Goal: Task Accomplishment & Management: Use online tool/utility

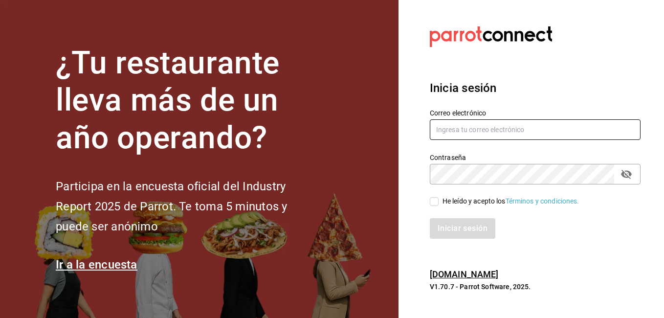
type input "[EMAIL_ADDRESS][DOMAIN_NAME]"
click at [434, 202] on input "He leído y acepto los Términos y condiciones." at bounding box center [434, 201] width 9 height 9
checkbox input "true"
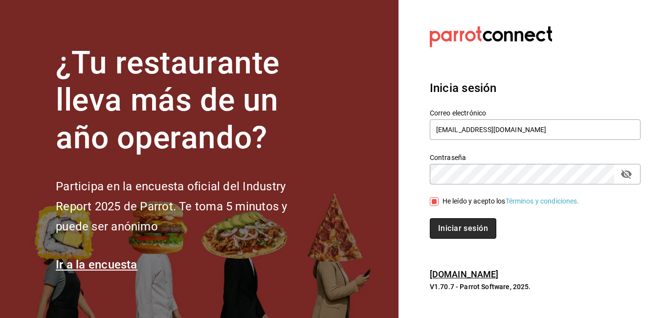
click at [462, 226] on button "Iniciar sesión" at bounding box center [463, 228] width 66 height 21
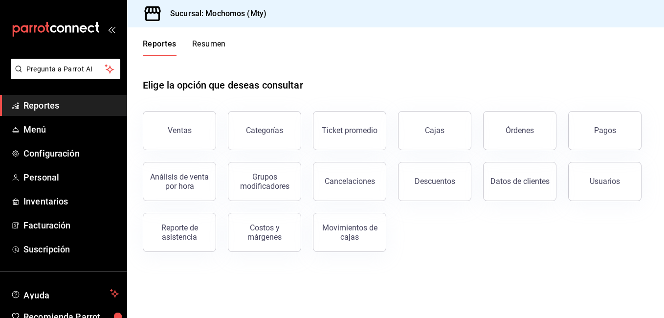
drag, startPoint x: 206, startPoint y: 136, endPoint x: 214, endPoint y: 161, distance: 26.6
click at [206, 136] on button "Ventas" at bounding box center [179, 130] width 73 height 39
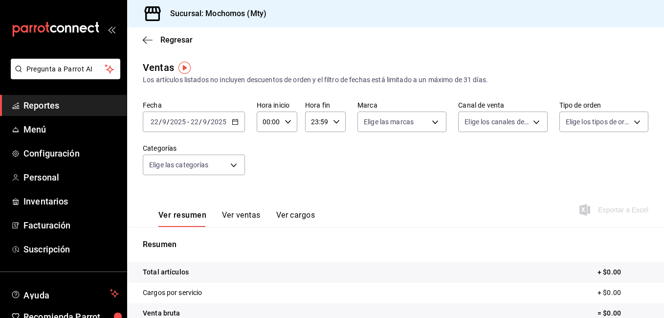
click at [235, 124] on icon "button" at bounding box center [235, 121] width 7 height 7
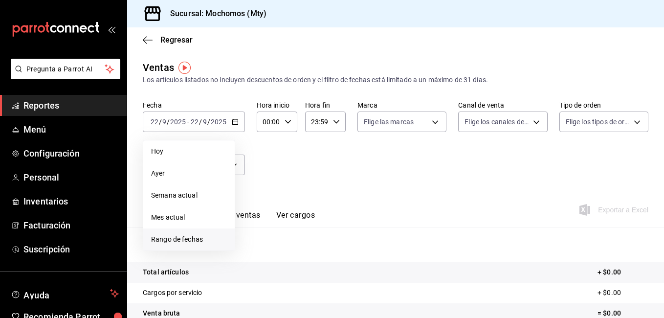
click at [176, 239] on span "Rango de fechas" at bounding box center [189, 239] width 76 height 10
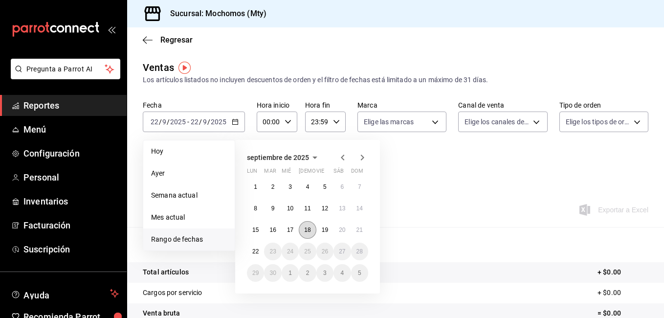
click at [304, 228] on abbr "18" at bounding box center [307, 229] width 6 height 7
click at [357, 236] on button "21" at bounding box center [359, 230] width 17 height 18
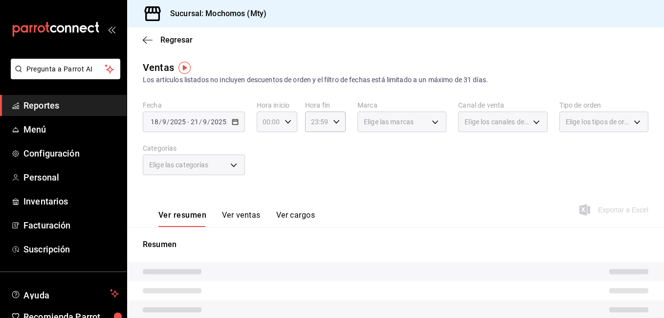
click at [288, 121] on \(Stroke\) "button" at bounding box center [288, 121] width 6 height 3
click at [274, 192] on button "02" at bounding box center [266, 194] width 16 height 20
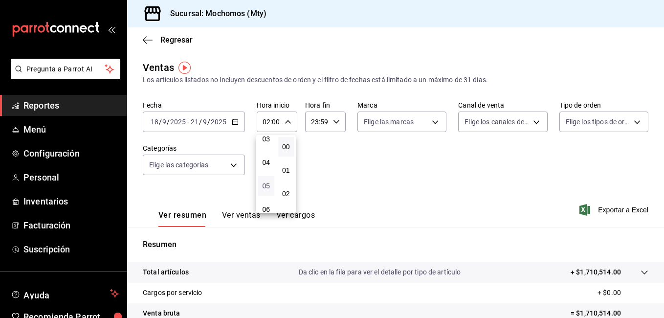
click at [268, 187] on span "05" at bounding box center [266, 186] width 4 height 8
type input "05:00"
click at [288, 147] on span "00" at bounding box center [286, 147] width 4 height 8
click at [334, 122] on div at bounding box center [332, 159] width 664 height 318
click at [333, 119] on icon "button" at bounding box center [336, 121] width 7 height 7
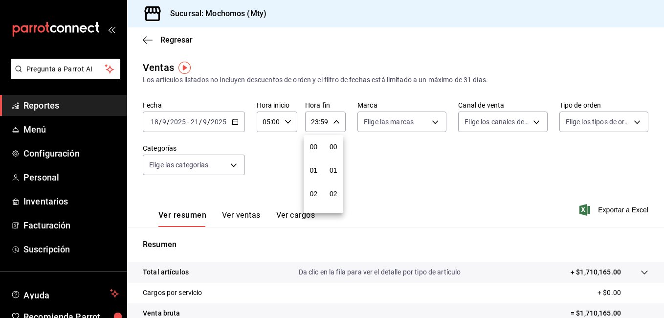
scroll to position [1330, 0]
click at [314, 200] on span "23" at bounding box center [313, 201] width 4 height 8
click at [314, 168] on span "05" at bounding box center [313, 170] width 4 height 8
type input "05:59"
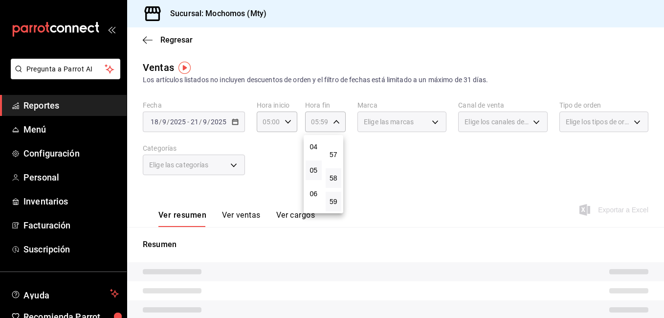
click at [333, 173] on button "58" at bounding box center [334, 178] width 16 height 20
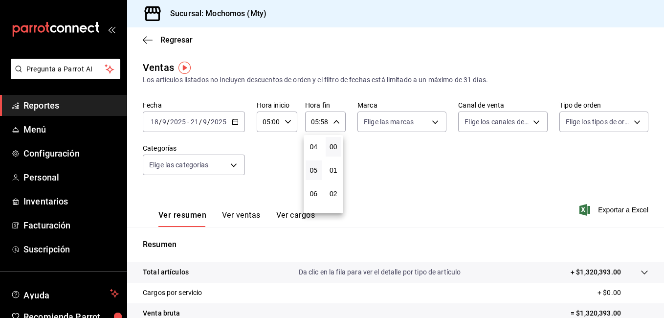
click at [333, 140] on button "00" at bounding box center [334, 147] width 16 height 20
type input "05:00"
click at [609, 210] on div at bounding box center [332, 159] width 664 height 318
click at [610, 210] on span "Exportar a Excel" at bounding box center [614, 210] width 67 height 12
click at [621, 47] on div "Regresar" at bounding box center [395, 39] width 537 height 25
